Goal: Information Seeking & Learning: Learn about a topic

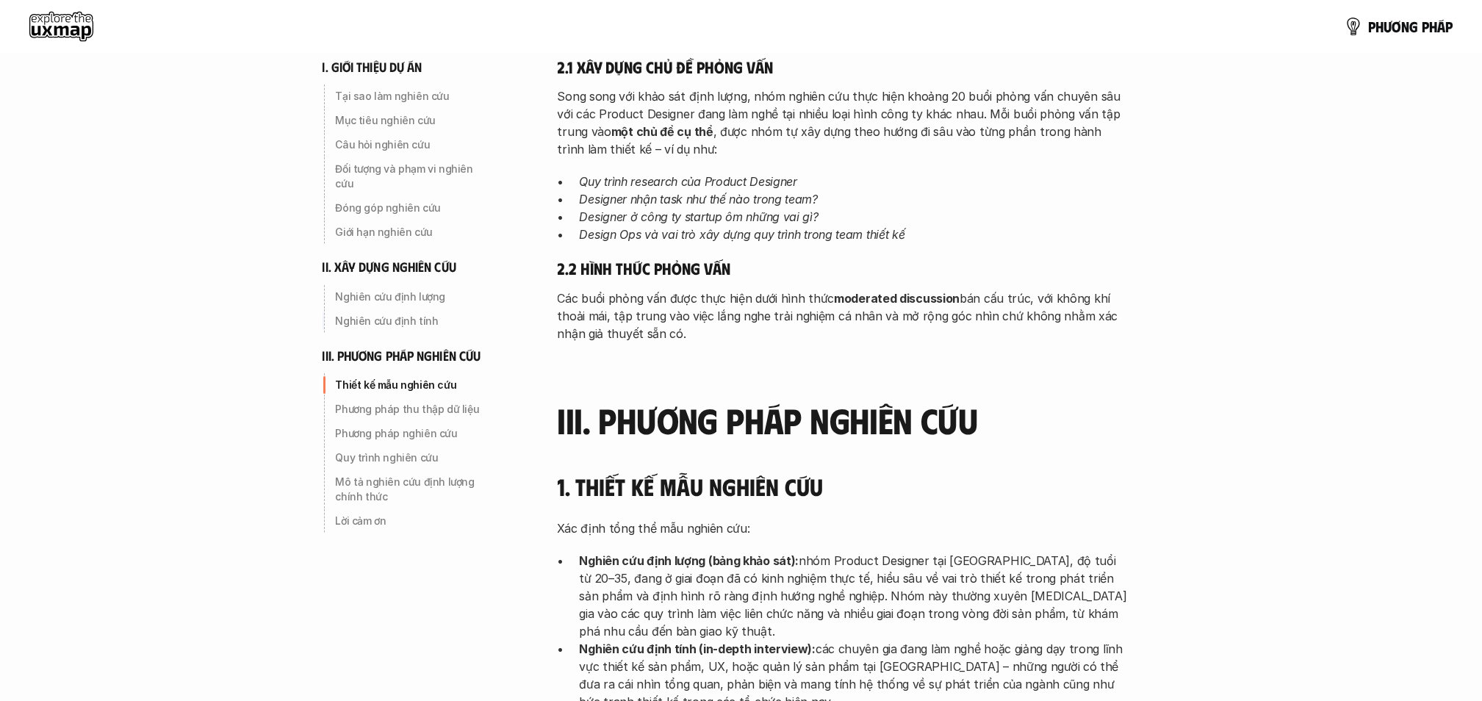
scroll to position [2749, 0]
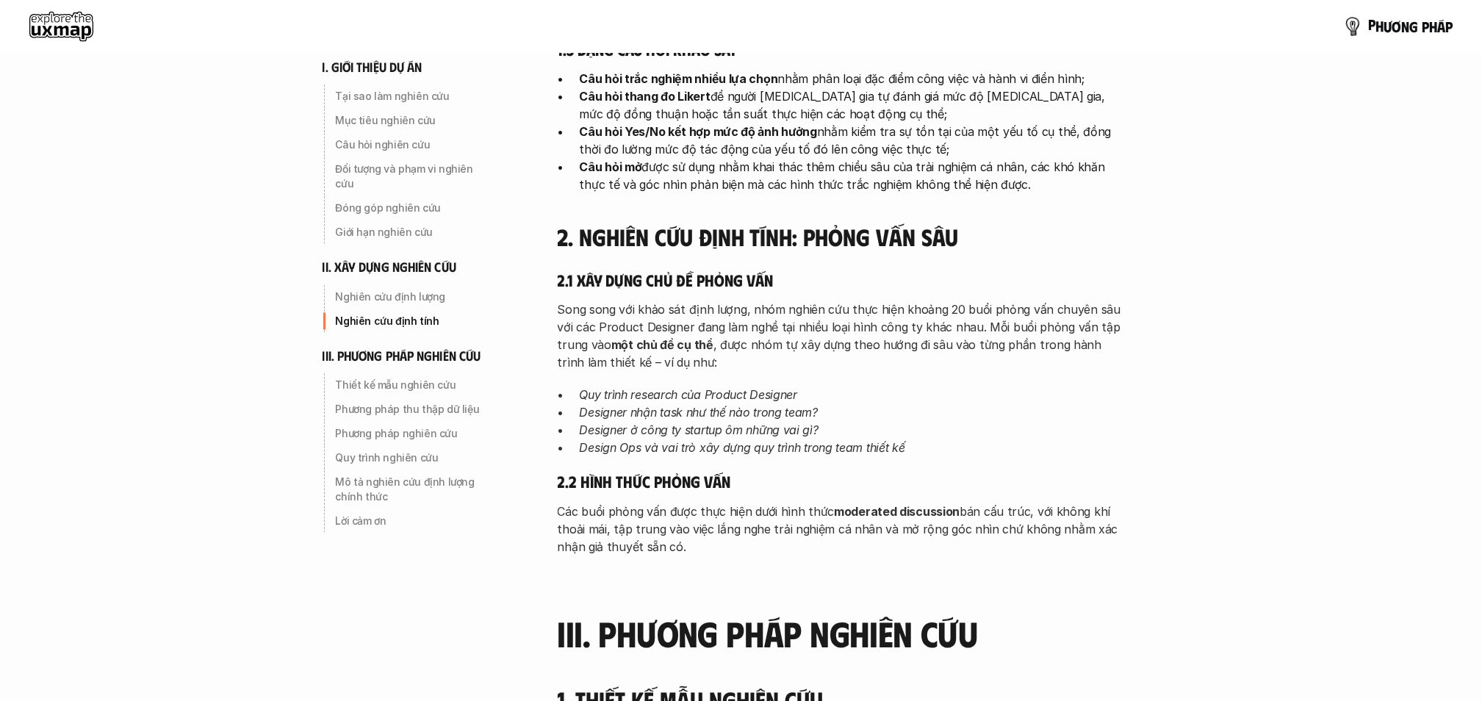
click at [1423, 42] on div "p h ư ơ n g p h á p" at bounding box center [741, 26] width 1482 height 53
click at [1414, 22] on p "p h ư ơ n g p h á p" at bounding box center [1410, 26] width 85 height 16
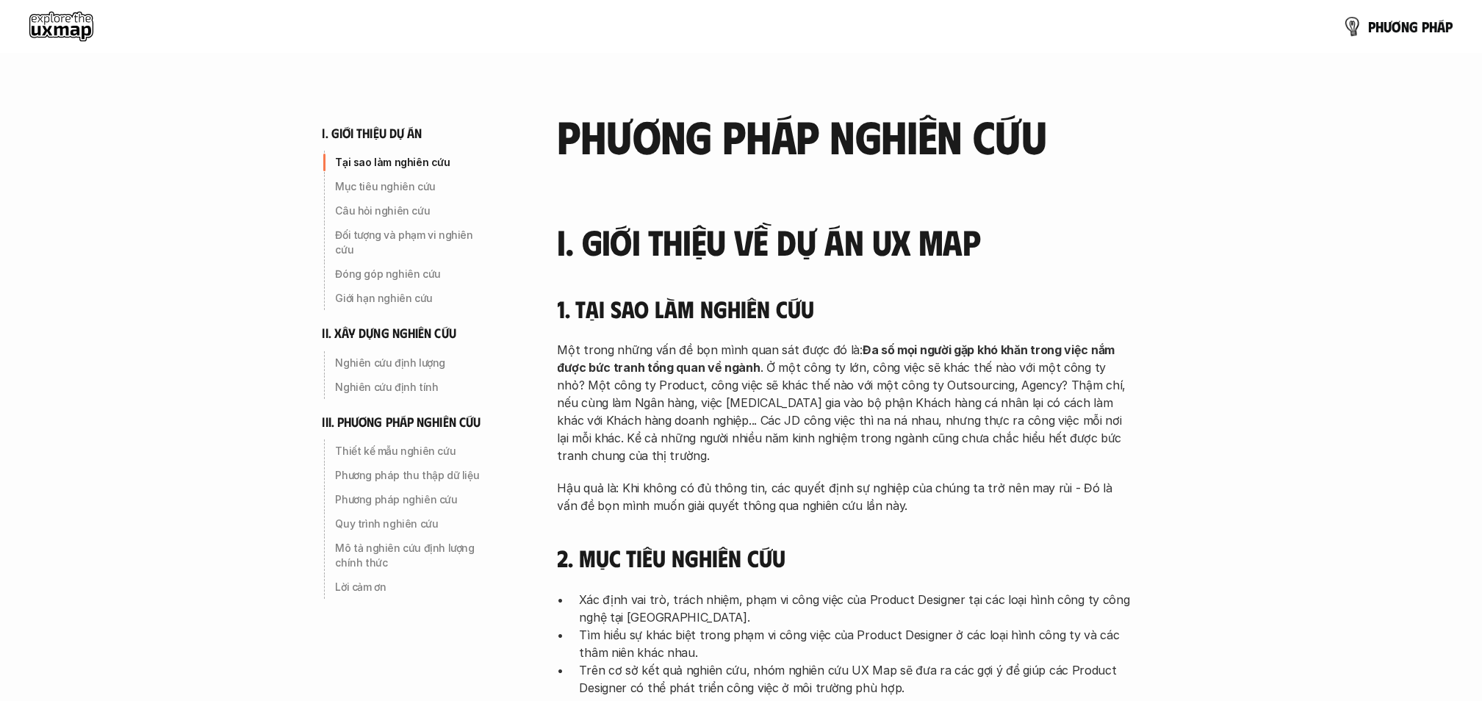
click at [1411, 26] on p "p h ư ơ n g p h á p" at bounding box center [1410, 26] width 85 height 16
click at [373, 215] on p "Câu hỏi nghiên cứu" at bounding box center [414, 211] width 157 height 15
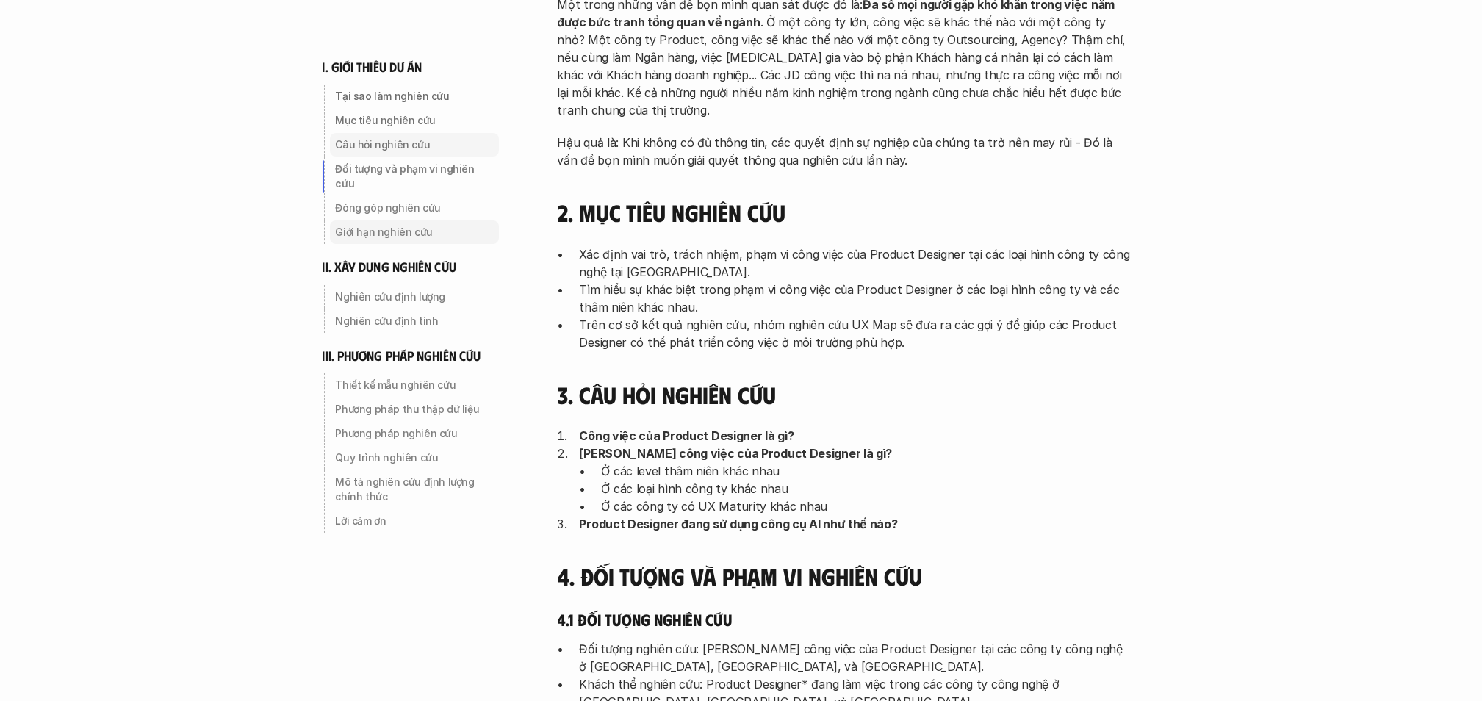
scroll to position [615, 0]
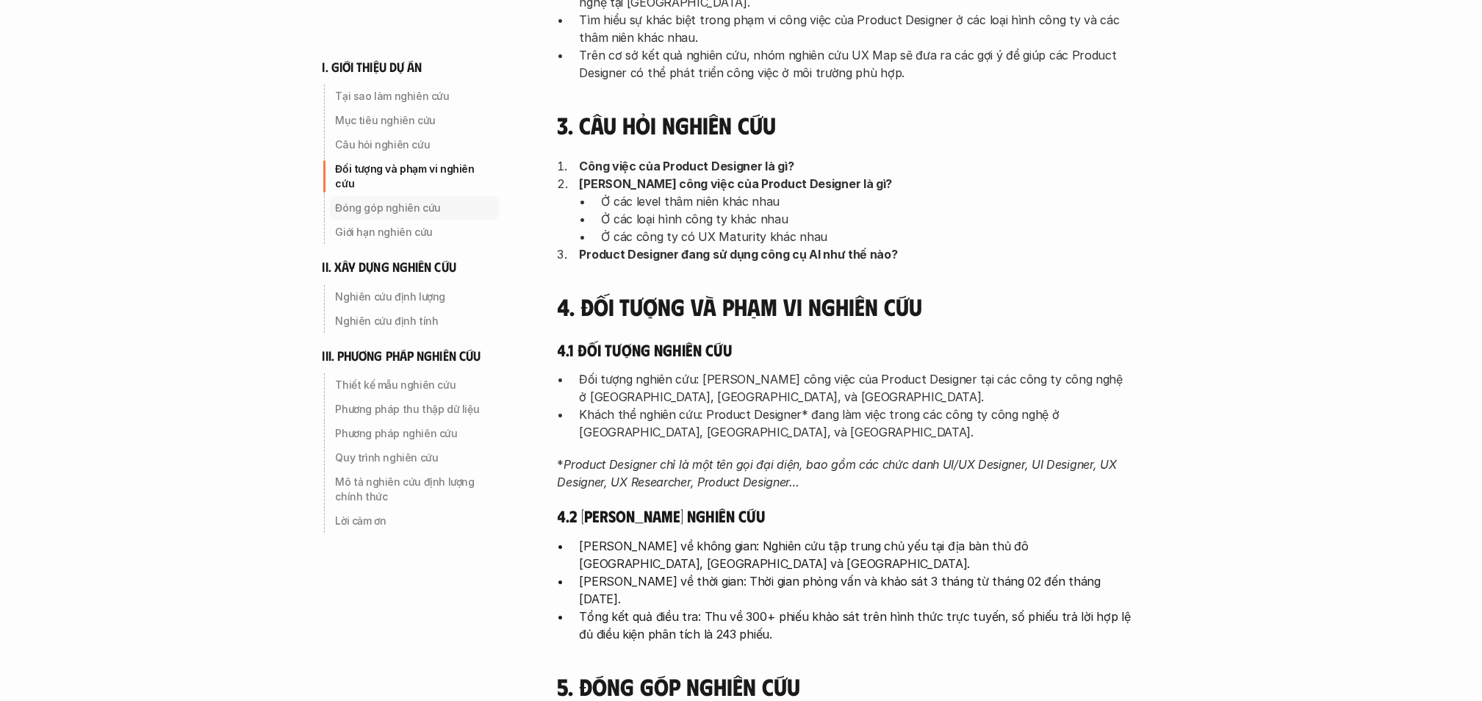
click at [420, 201] on p "Đóng góp nghiên cứu" at bounding box center [414, 208] width 157 height 15
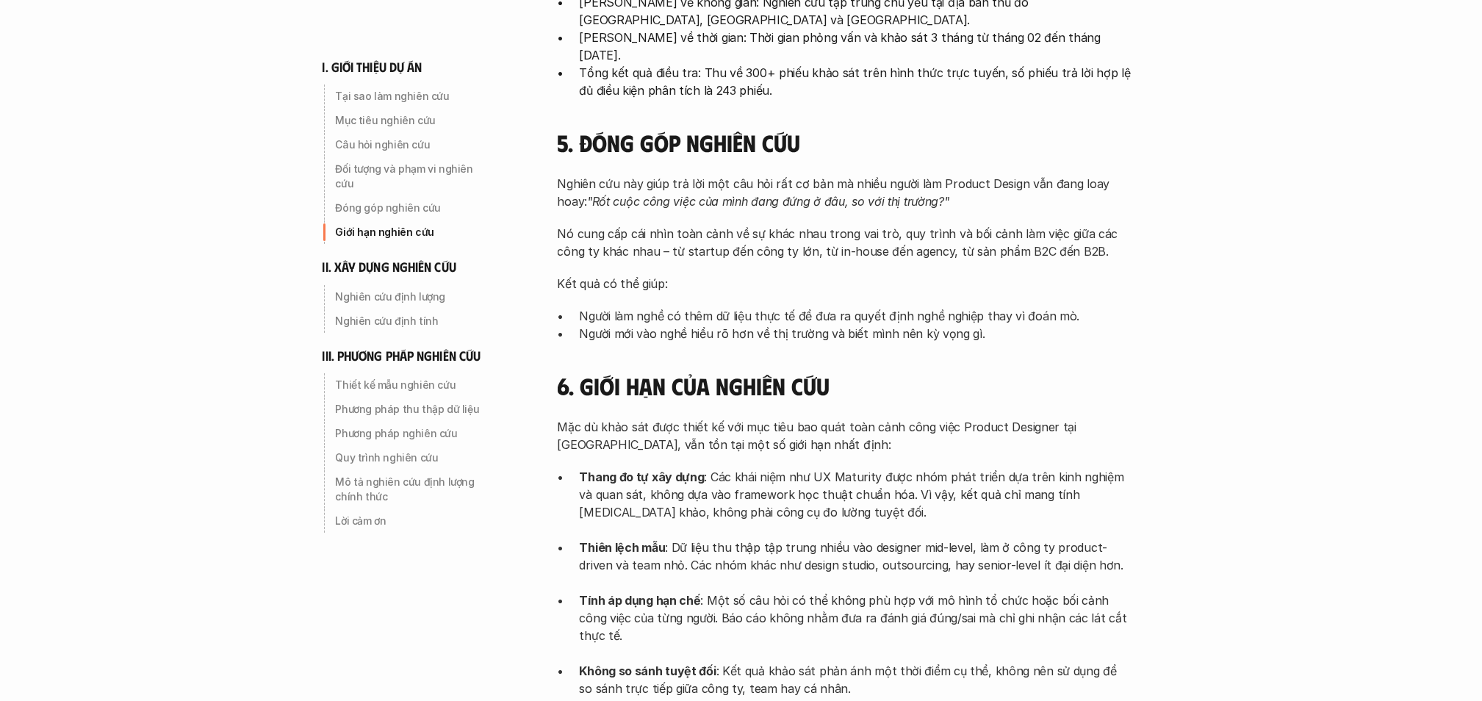
click at [392, 225] on p "Giới hạn nghiên cứu" at bounding box center [414, 232] width 157 height 15
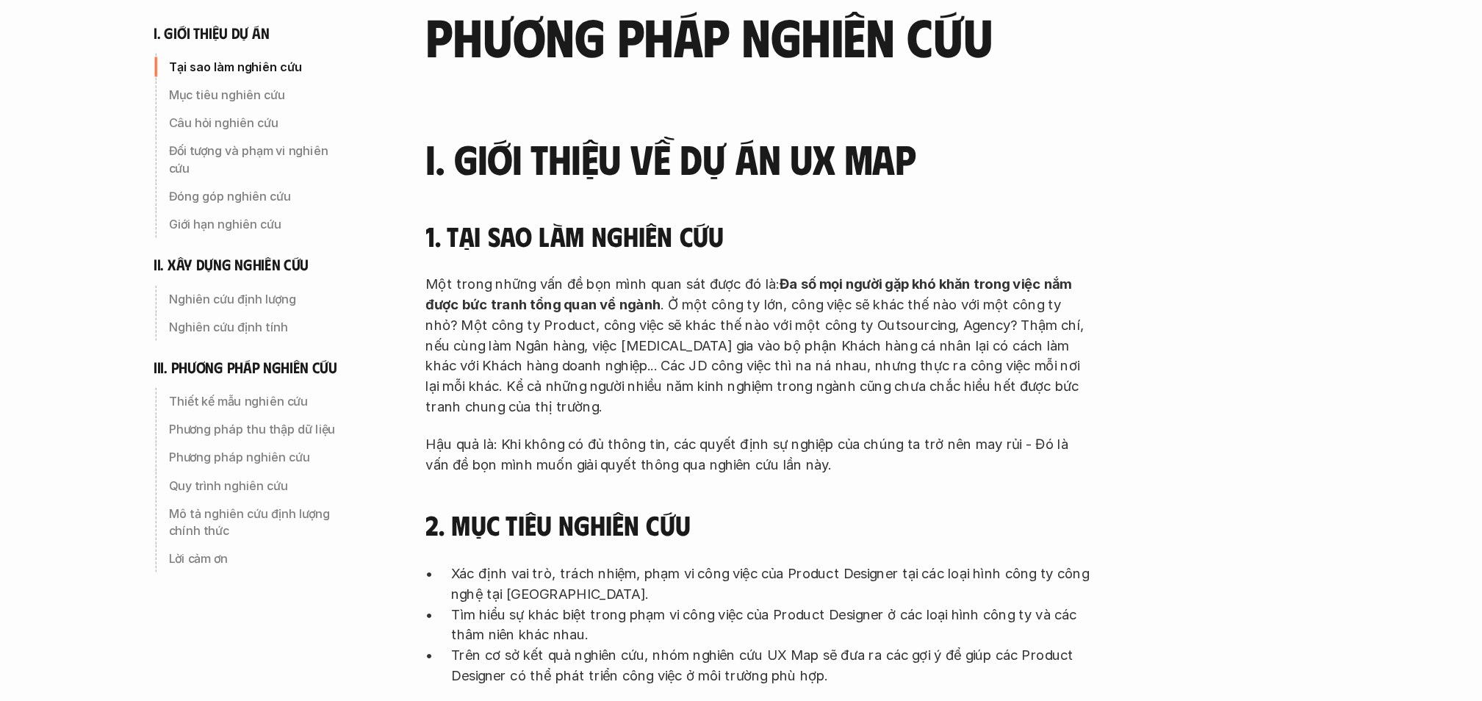
scroll to position [53, 0]
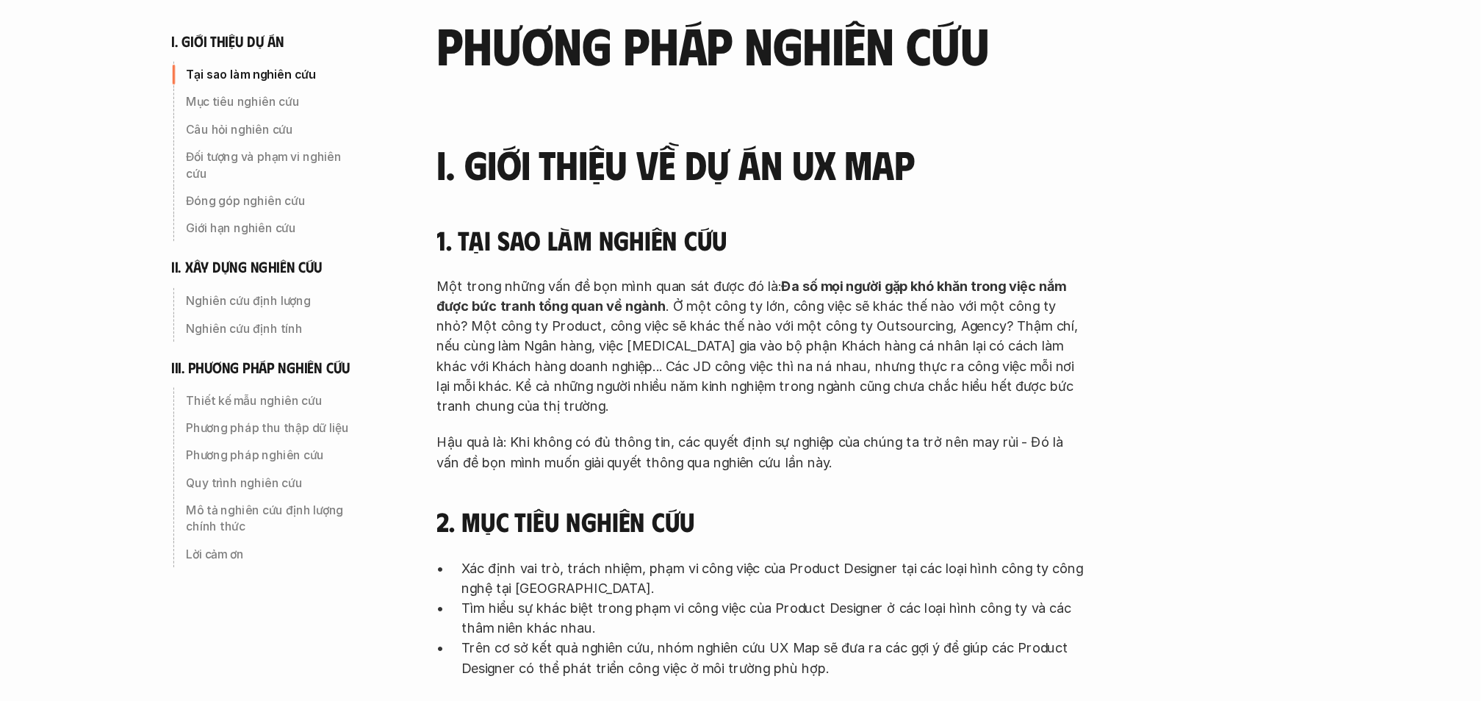
click at [906, 384] on p "Một trong những vấn đề bọn mình quan sát được đó là: Đa số mọi người gặp khó kh…" at bounding box center [844, 349] width 573 height 123
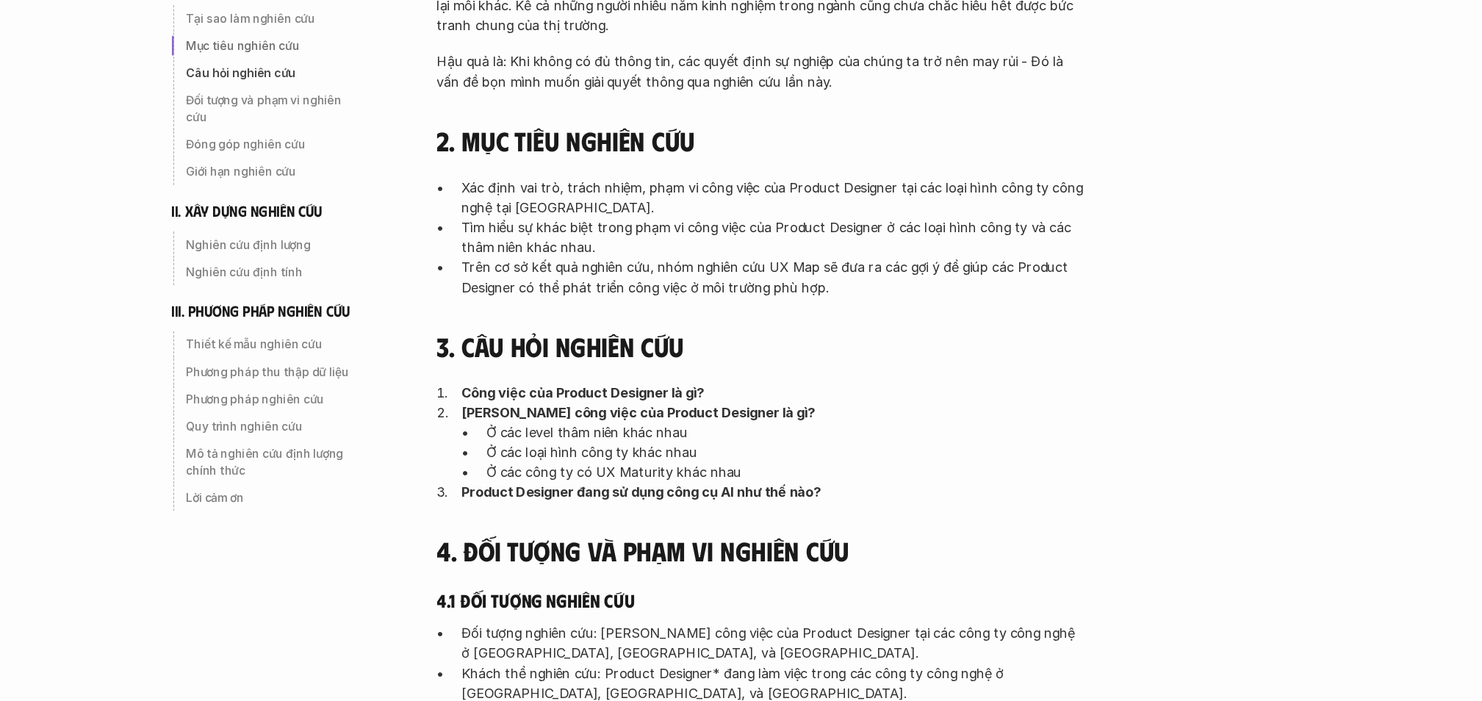
scroll to position [353, 0]
click at [714, 443] on strong "[PERSON_NAME] công việc của Product Designer là gì?" at bounding box center [736, 446] width 313 height 15
drag, startPoint x: 714, startPoint y: 443, endPoint x: 705, endPoint y: 478, distance: 35.8
click at [705, 478] on p "Ở các loại hình công ty khác nhau" at bounding box center [866, 482] width 529 height 18
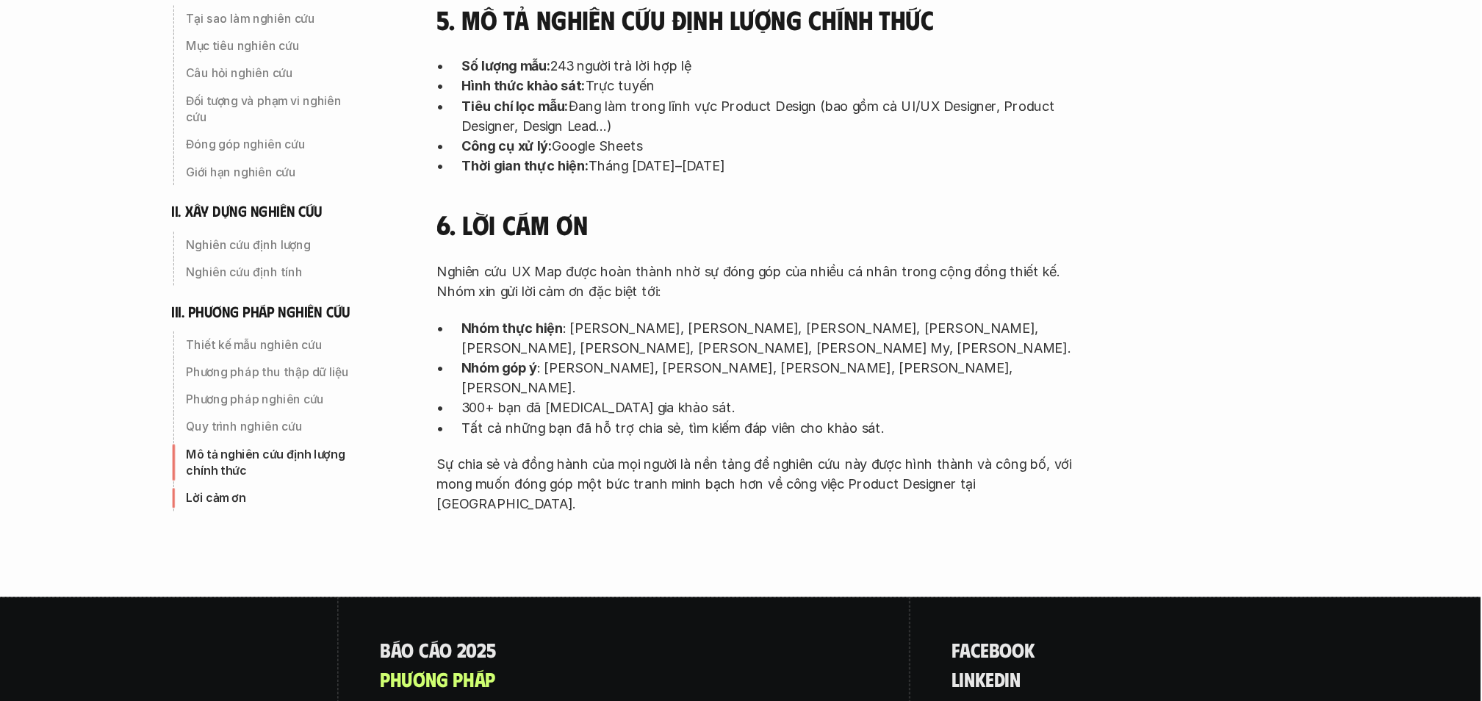
scroll to position [4709, 0]
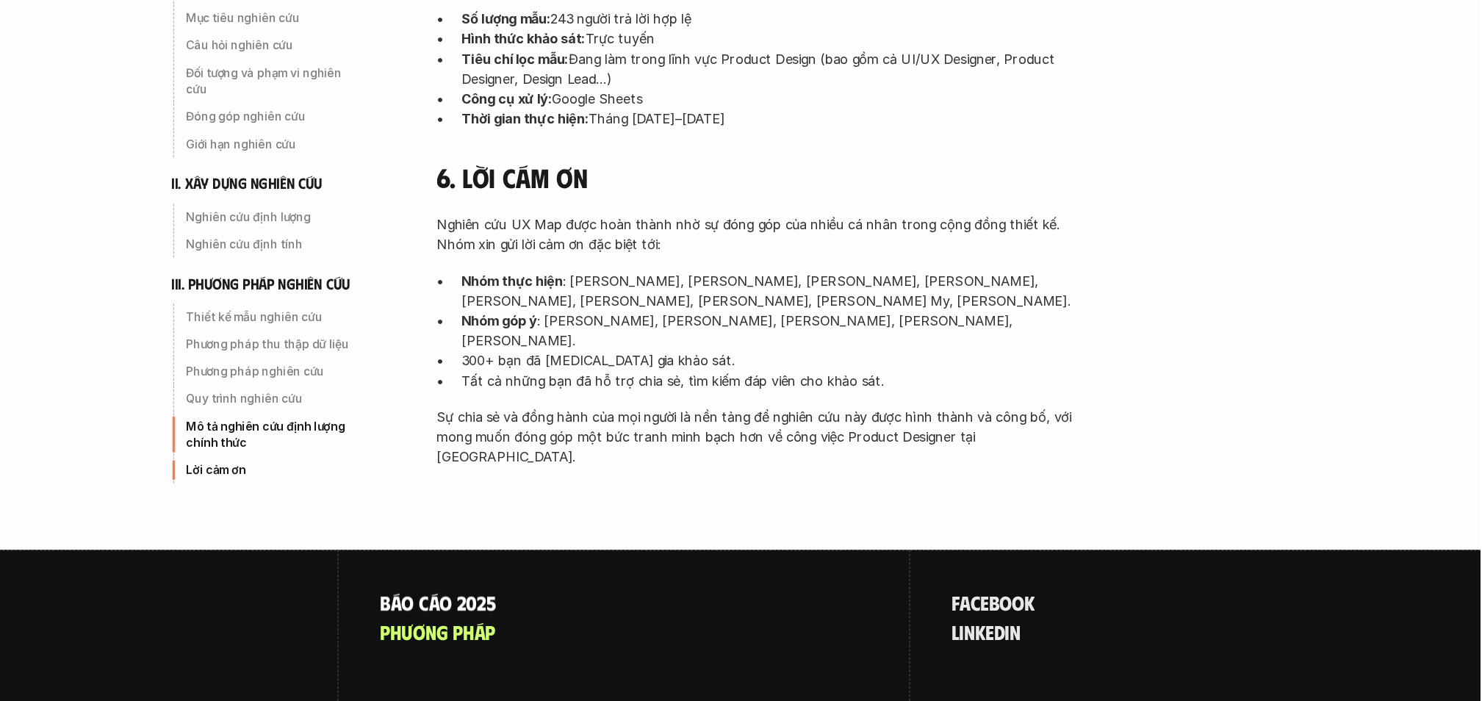
click at [593, 603] on p "B á o c á o 2 0 2 5" at bounding box center [558, 612] width 103 height 19
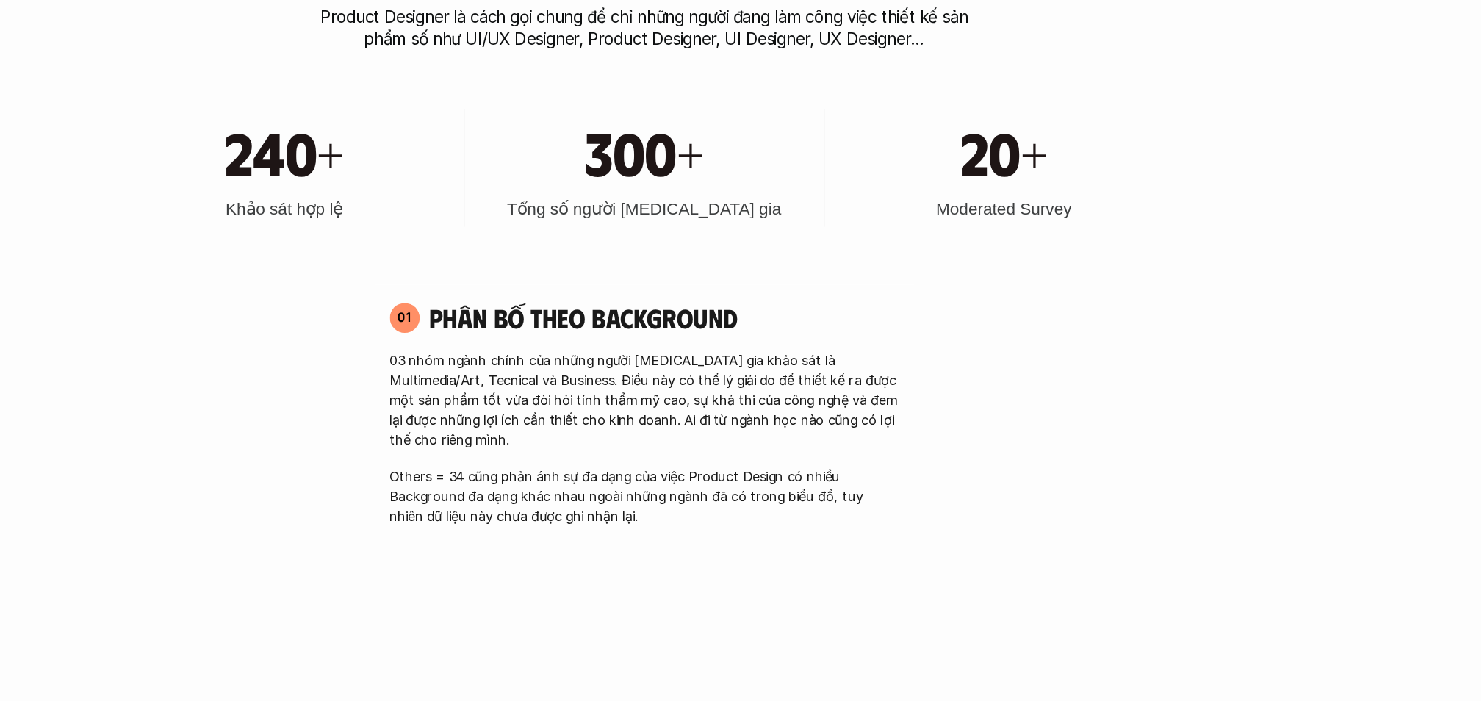
scroll to position [753, 0]
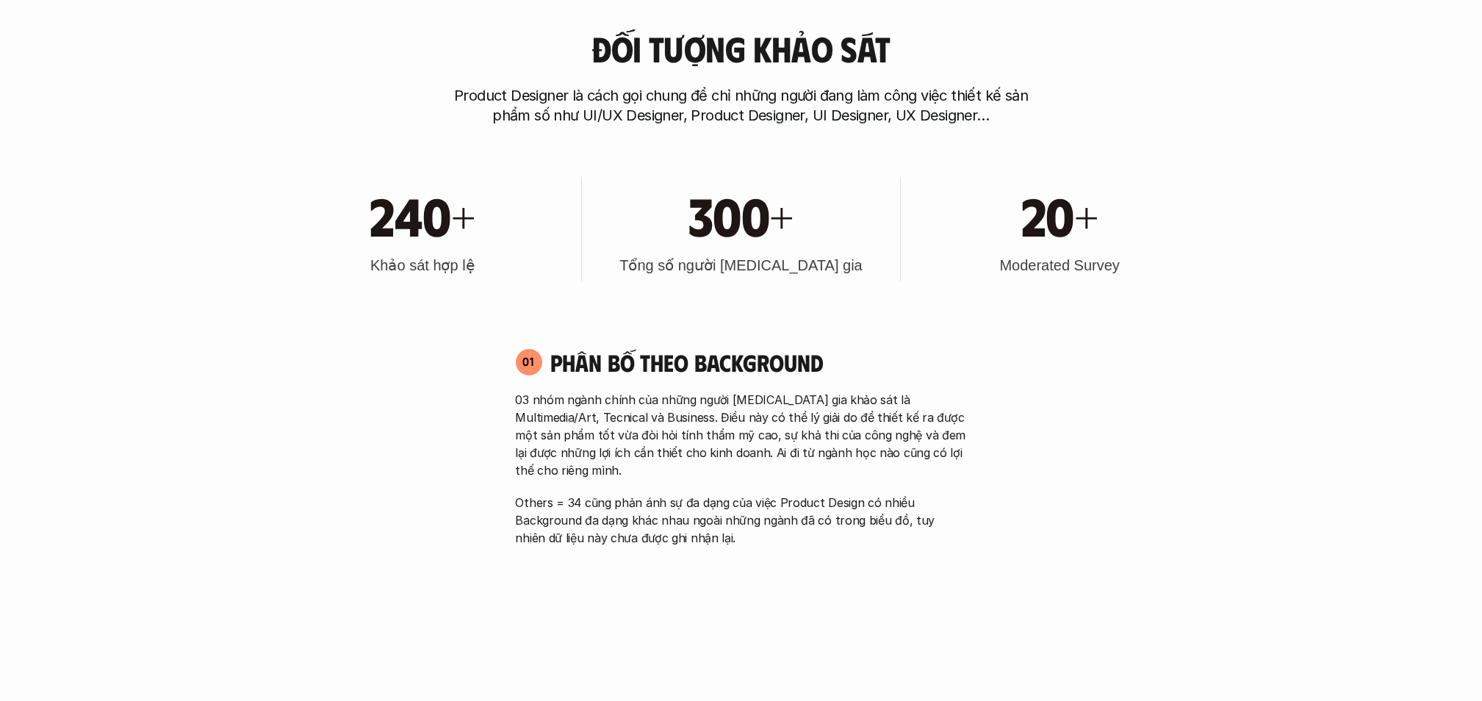
click at [692, 425] on p "03 nhóm ngành chính của những người [MEDICAL_DATA] gia khảo sát là Multimedia/A…" at bounding box center [741, 435] width 451 height 88
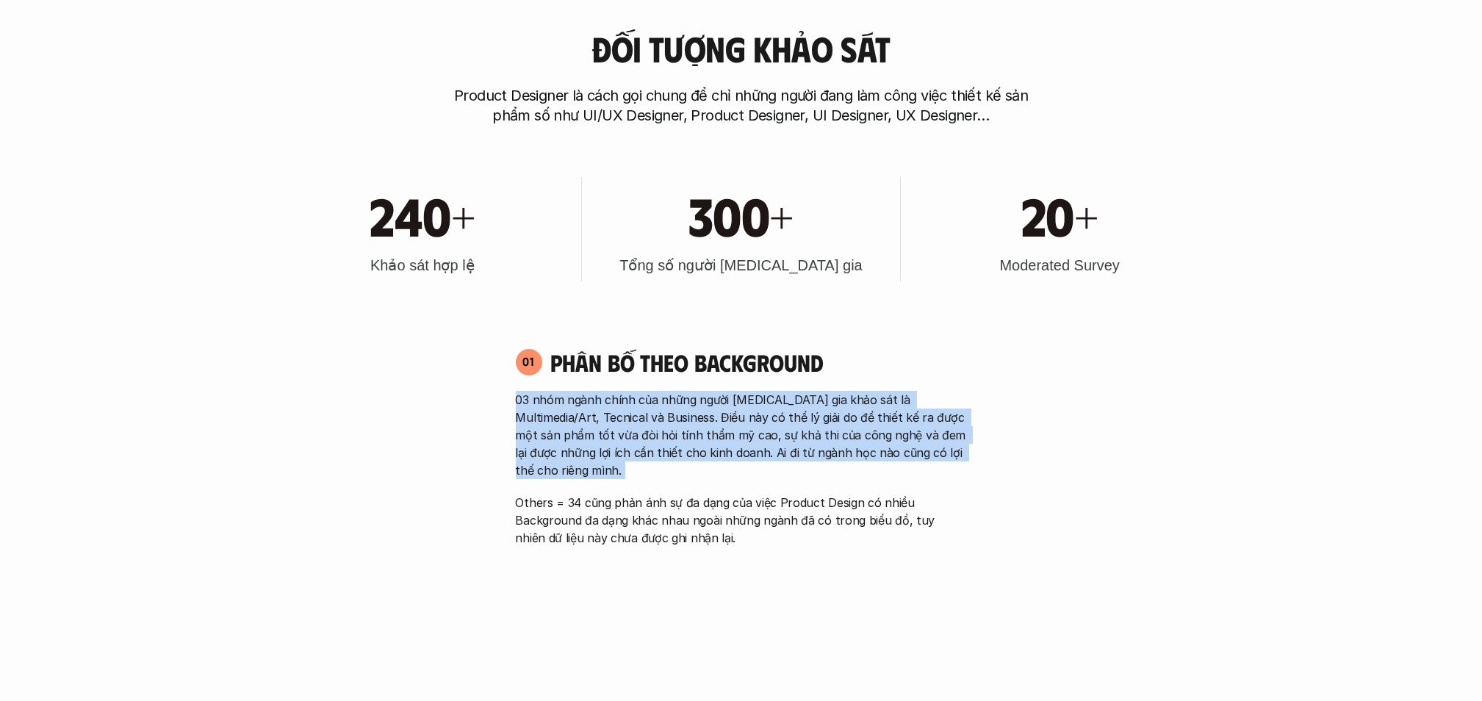
drag, startPoint x: 692, startPoint y: 425, endPoint x: 745, endPoint y: 431, distance: 54.1
click at [745, 431] on p "03 nhóm ngành chính của những người [MEDICAL_DATA] gia khảo sát là Multimedia/A…" at bounding box center [741, 435] width 451 height 88
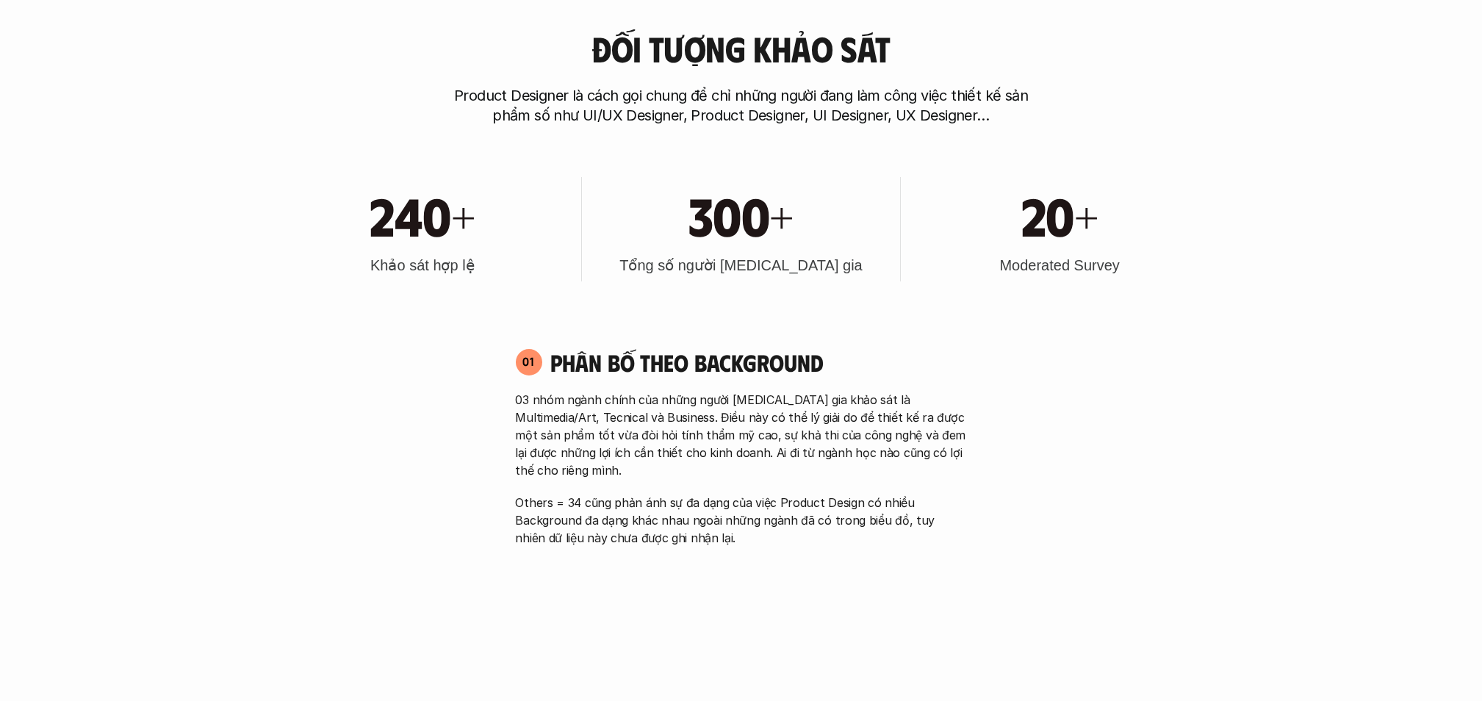
click at [745, 494] on p "Others = 34 cũng phản ánh sự đa dạng của việc Product Design có nhiều Backgroun…" at bounding box center [741, 520] width 451 height 53
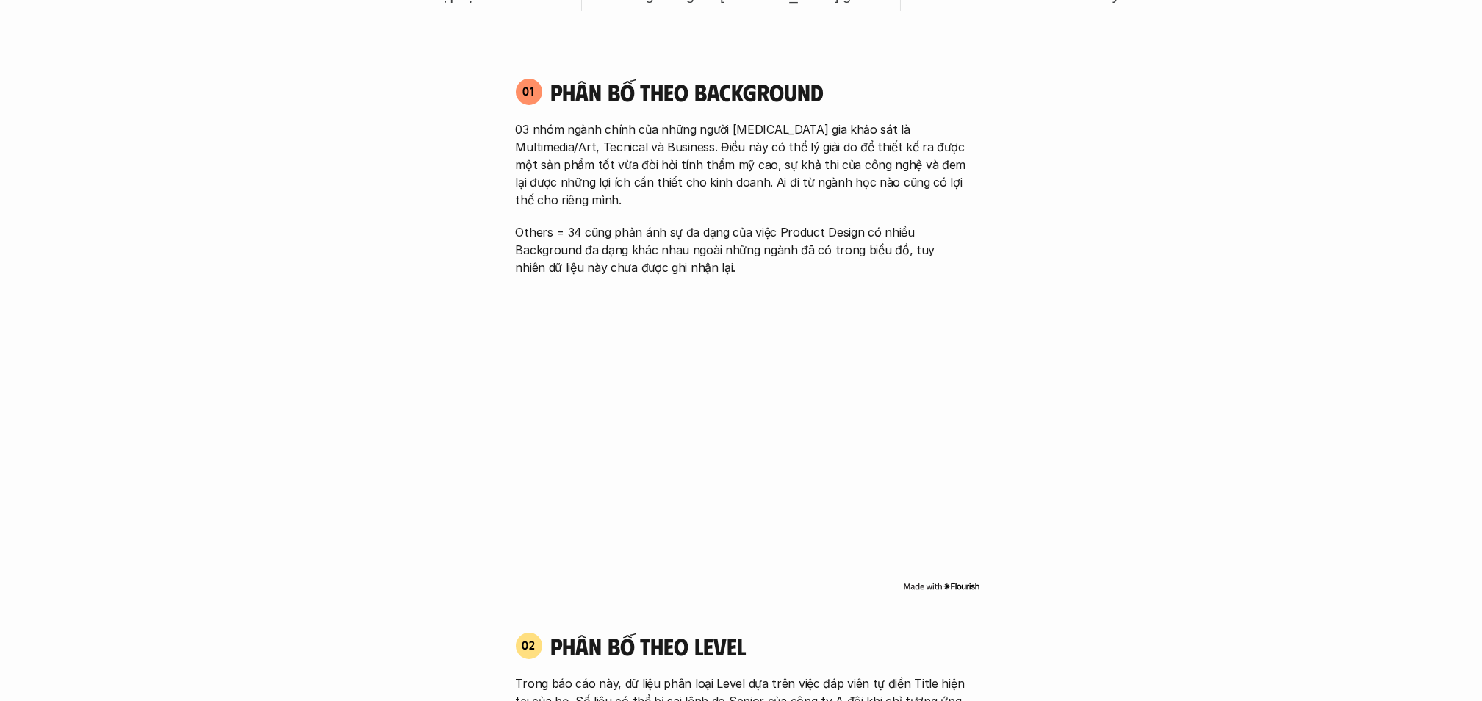
scroll to position [1024, 0]
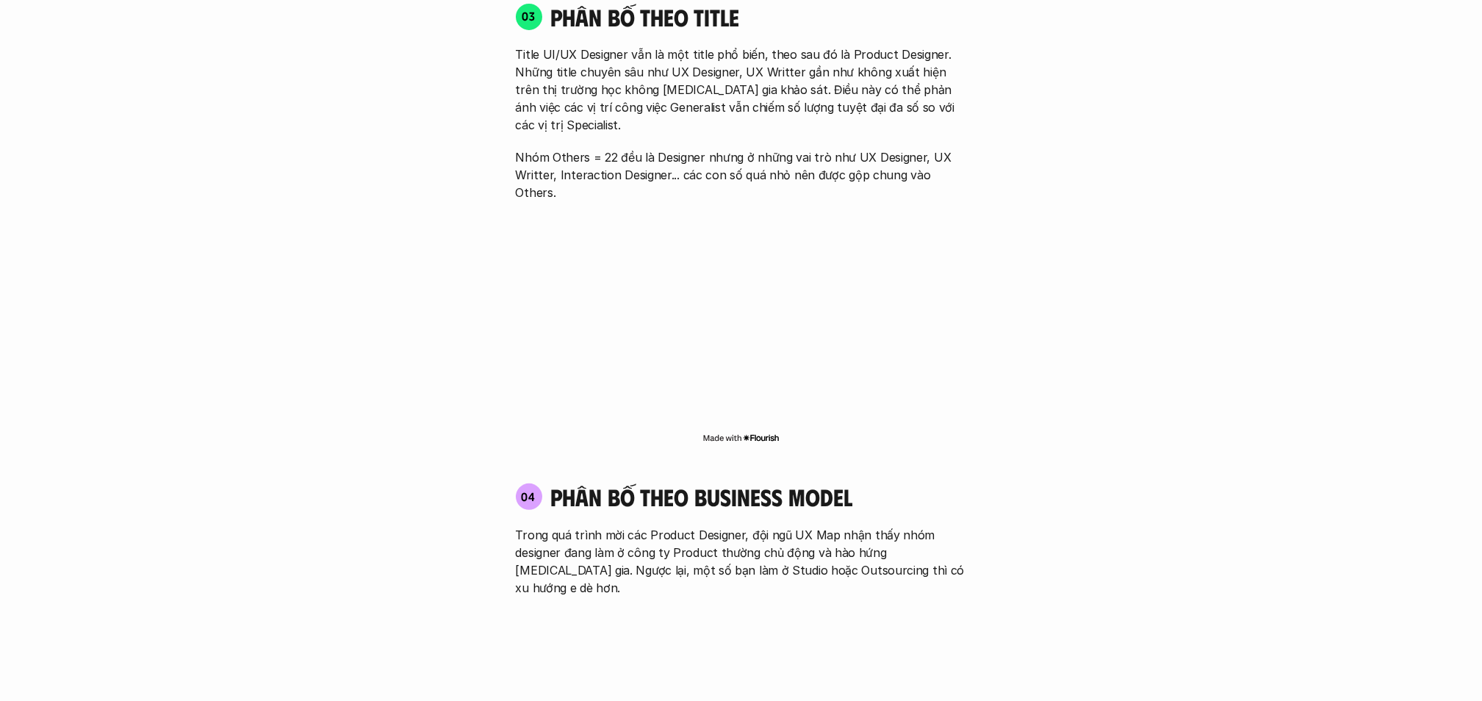
scroll to position [2407, 0]
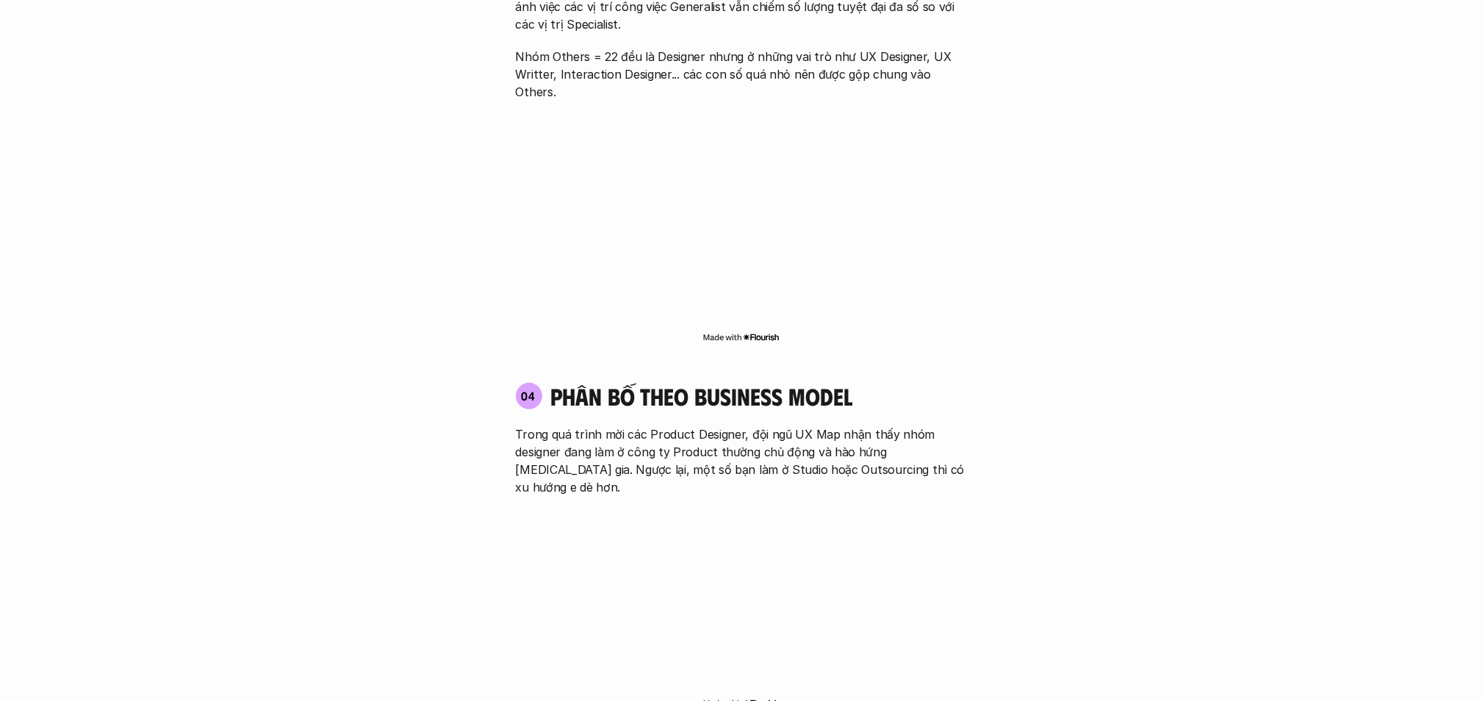
click at [1044, 545] on div "01 Phân bố theo background 03 nhóm ngành chính của những người tham gia khảo sá…" at bounding box center [741, 23] width 941 height 2688
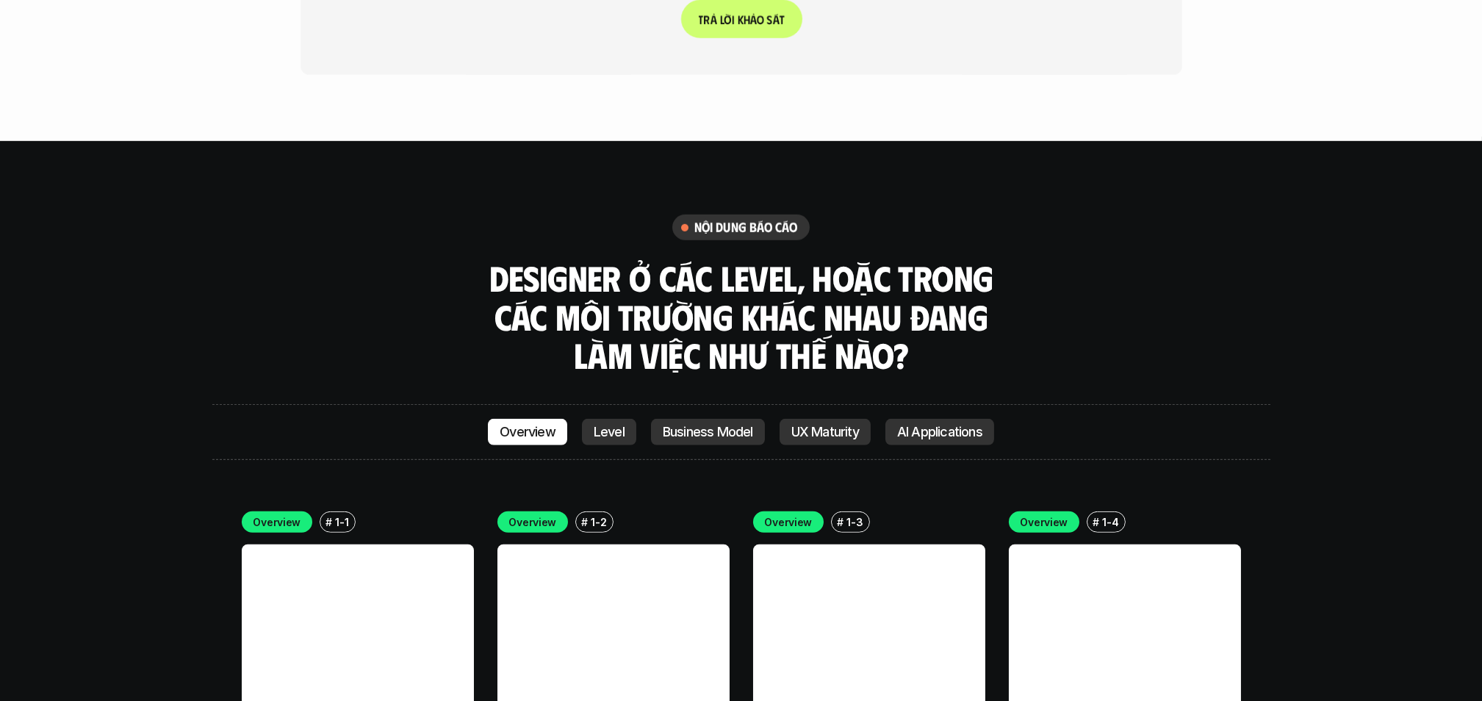
scroll to position [4114, 0]
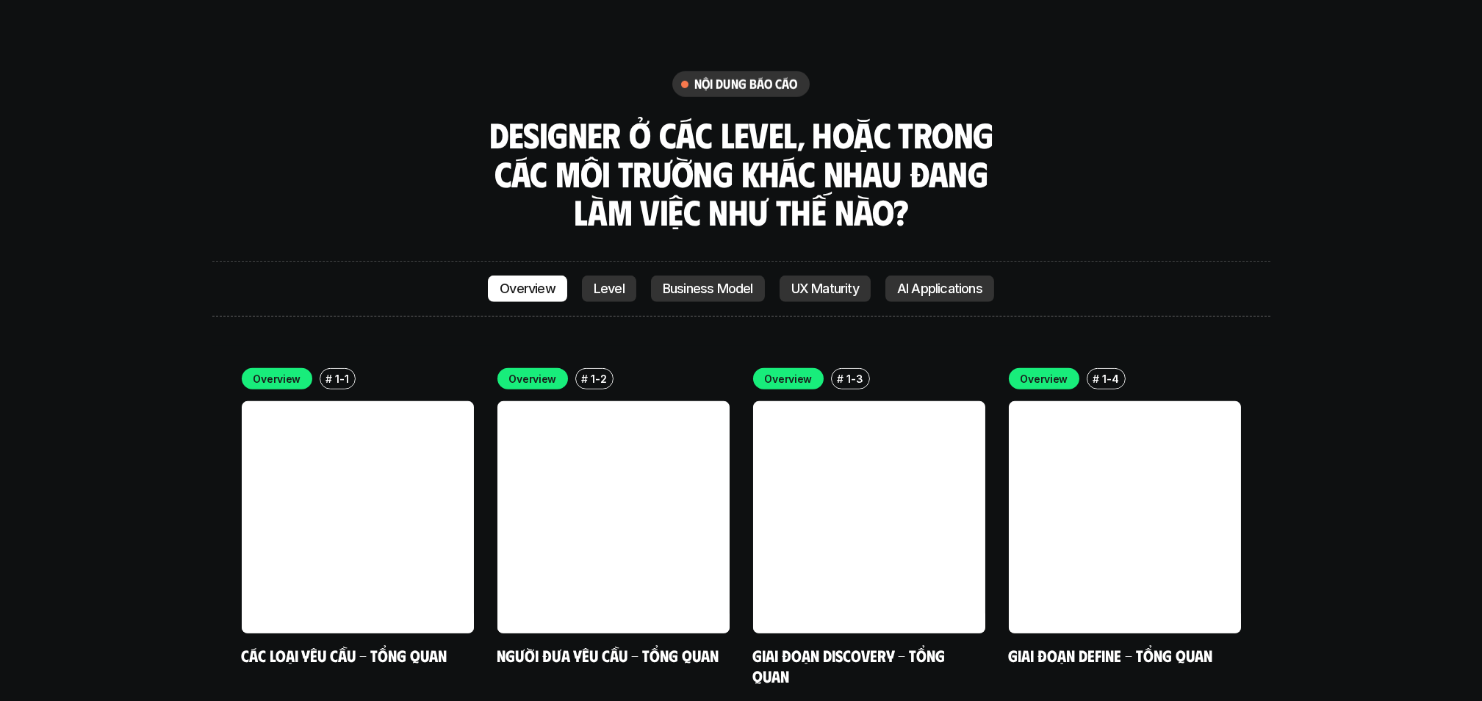
click at [1244, 607] on div "Overview # 1-1 Các loại yêu cầu - Tổng quan Overview # 1-2 Người đưa yêu cầu - …" at bounding box center [741, 693] width 1058 height 694
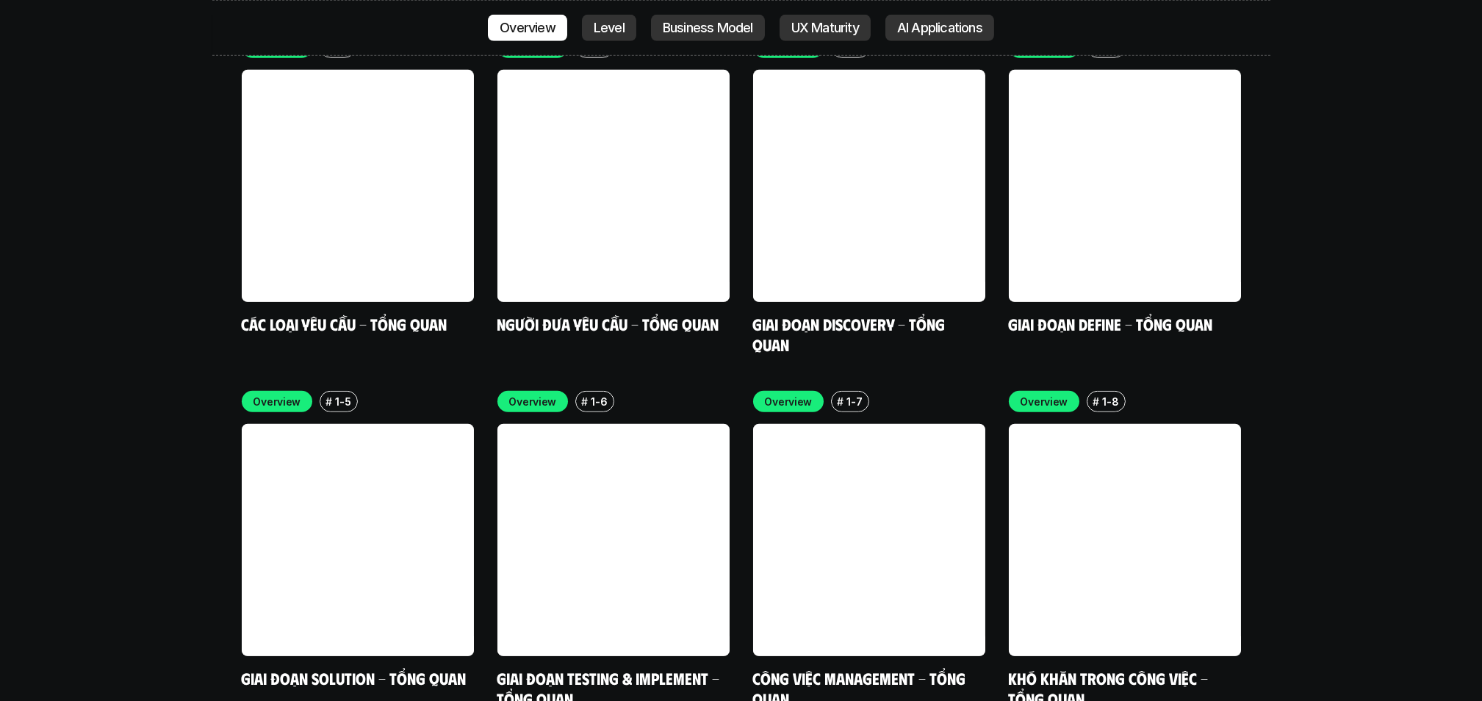
scroll to position [4485, 0]
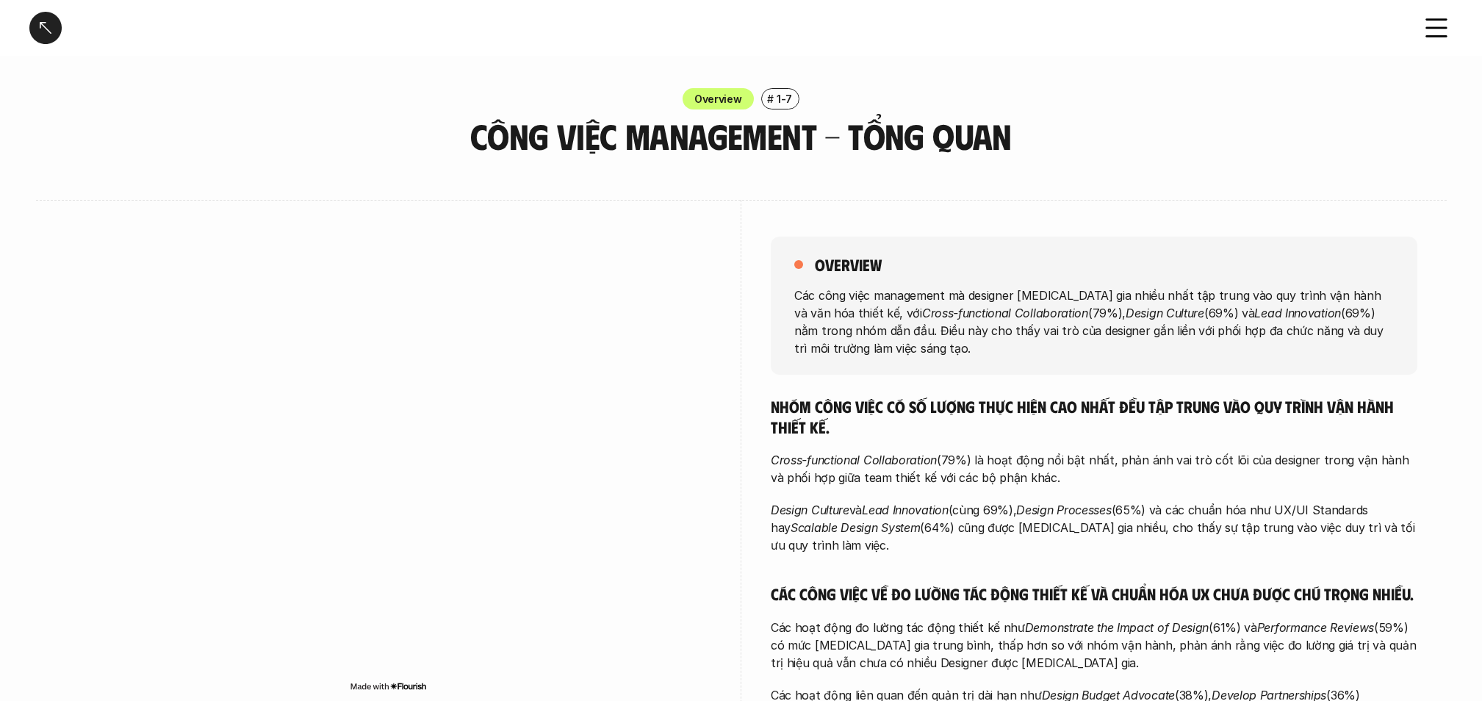
drag, startPoint x: 0, startPoint y: 0, endPoint x: 862, endPoint y: 201, distance: 885.1
click at [862, 201] on div "overview Các công việc management mà designer tham gia nhiều nhất tập trung vào…" at bounding box center [1094, 492] width 647 height 584
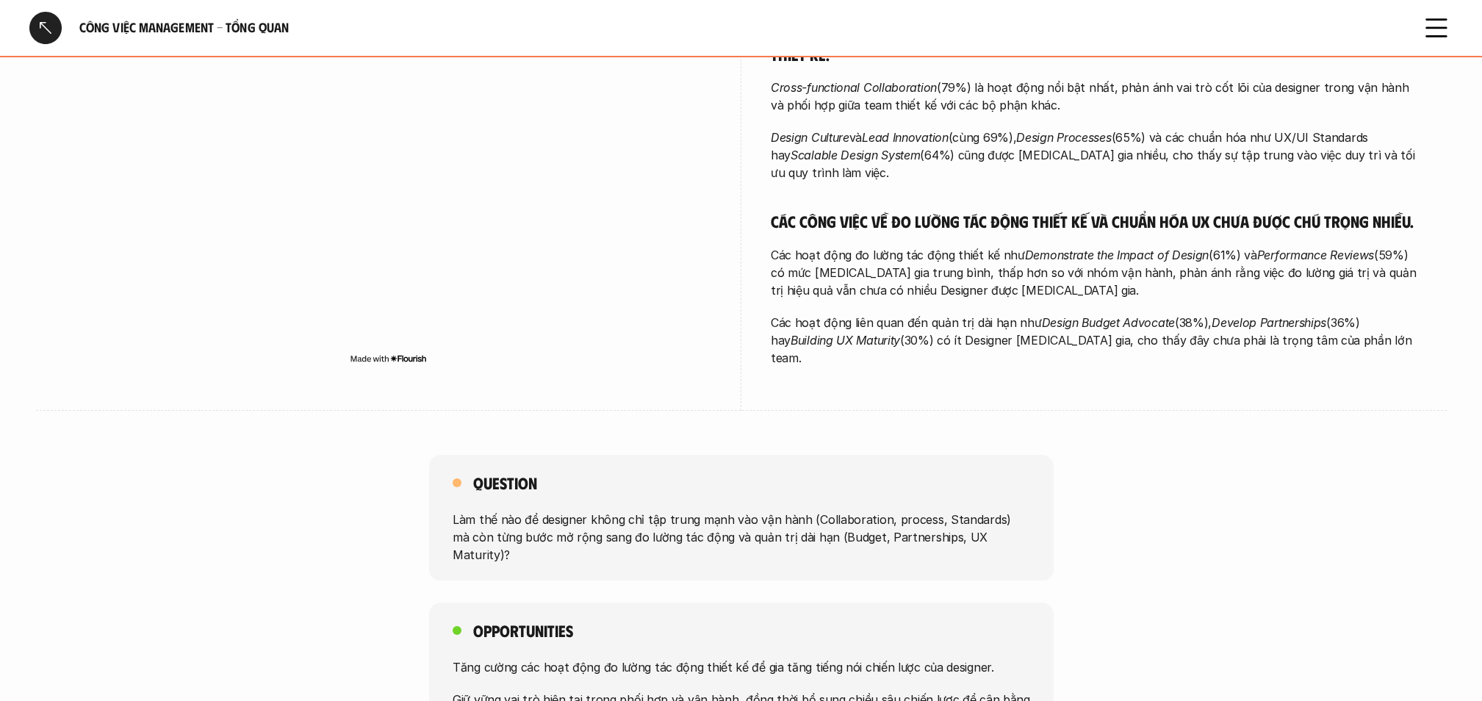
scroll to position [367, 0]
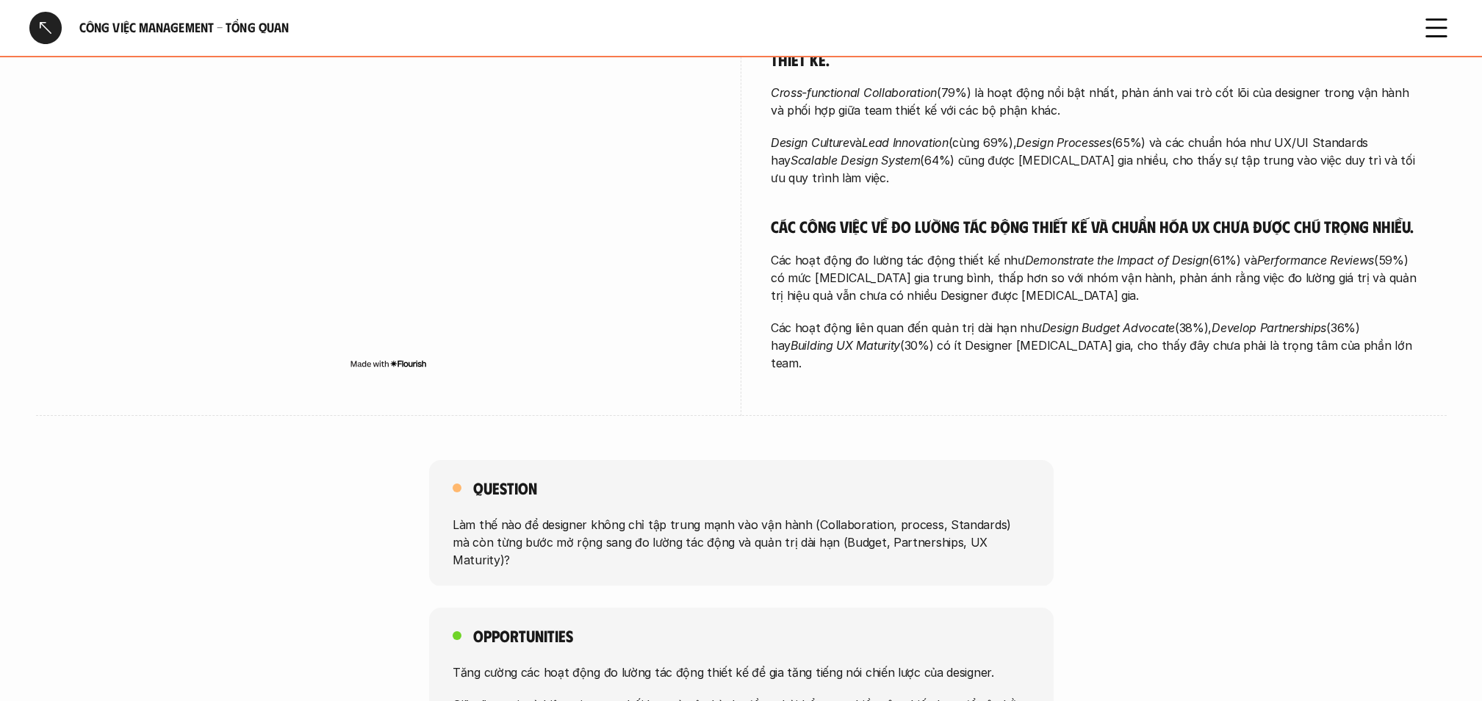
click at [1292, 440] on div "Công việc Management - Tổng quan Overview # 1-7 Công việc Management - Tổng qua…" at bounding box center [741, 561] width 1482 height 1857
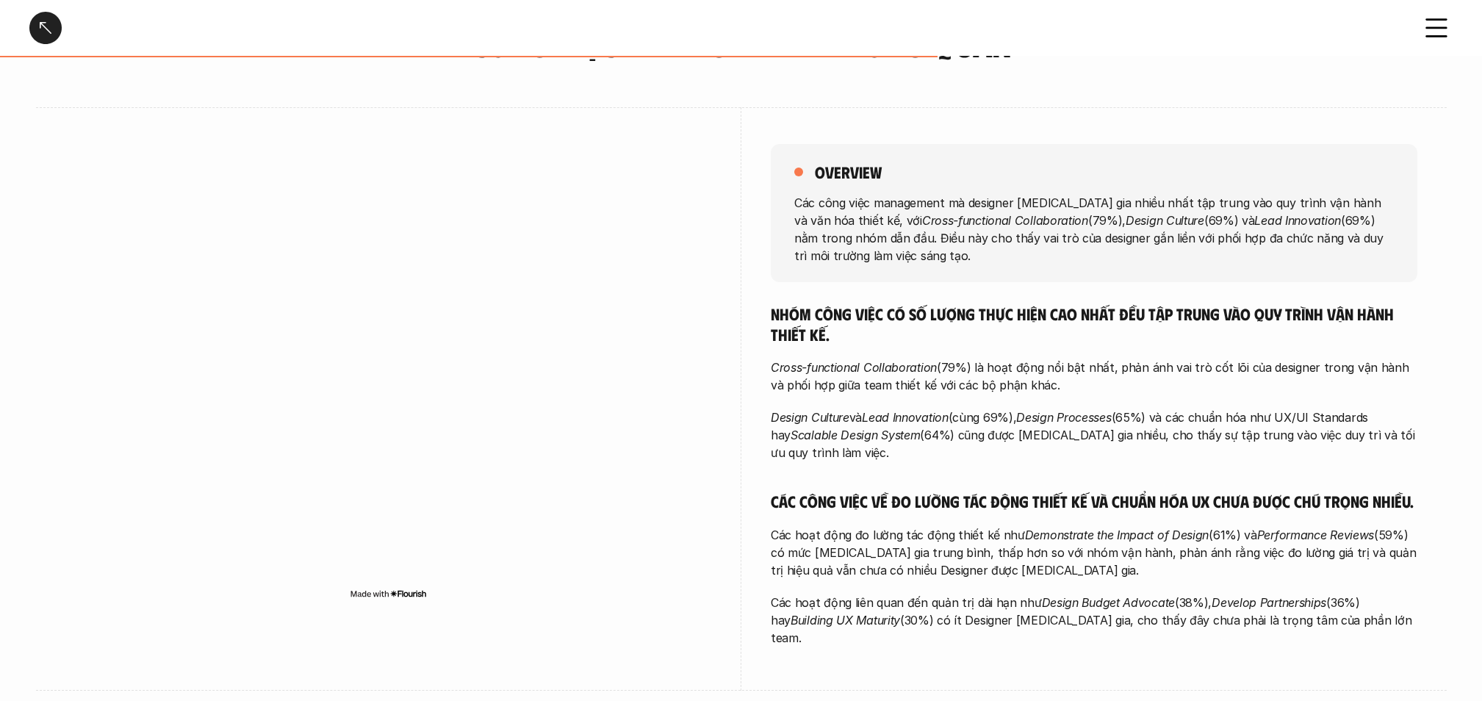
scroll to position [195, 0]
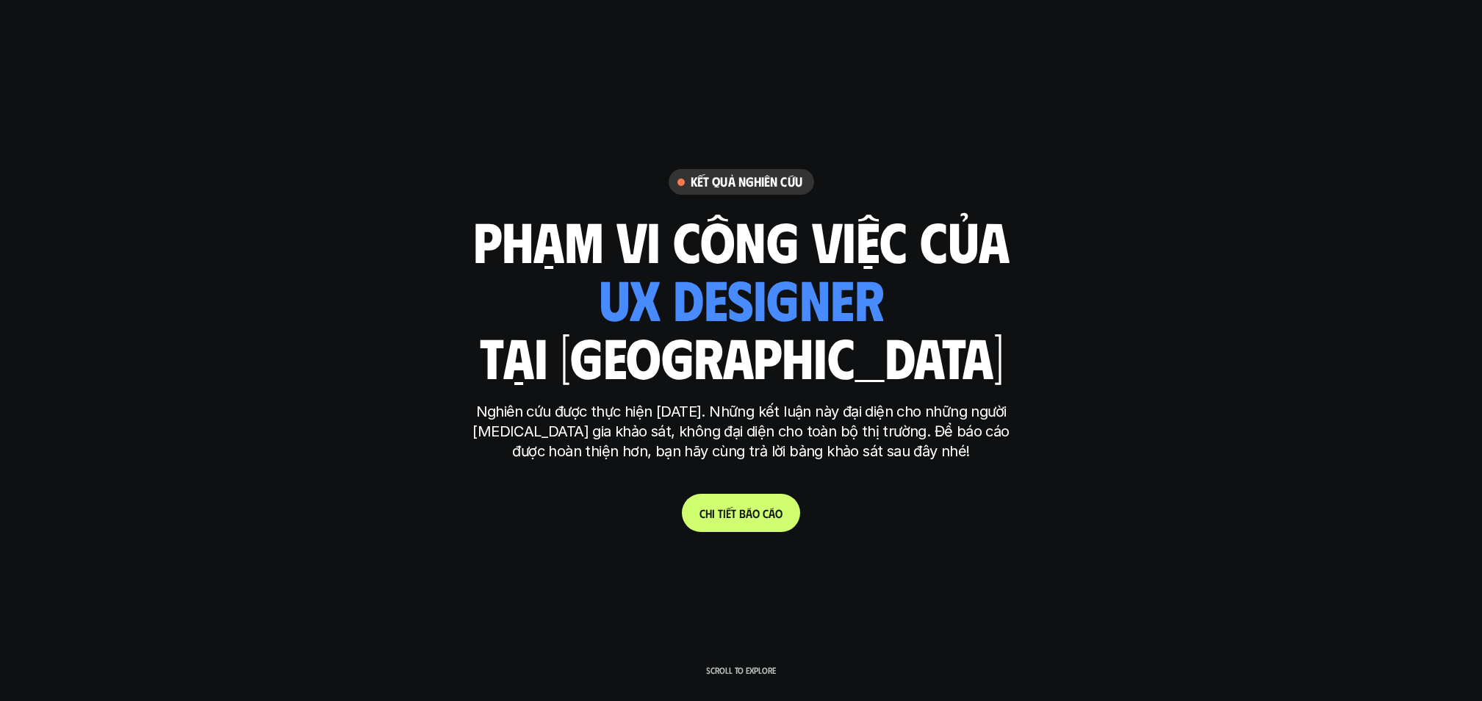
scroll to position [4485, 0]
